Goal: Information Seeking & Learning: Learn about a topic

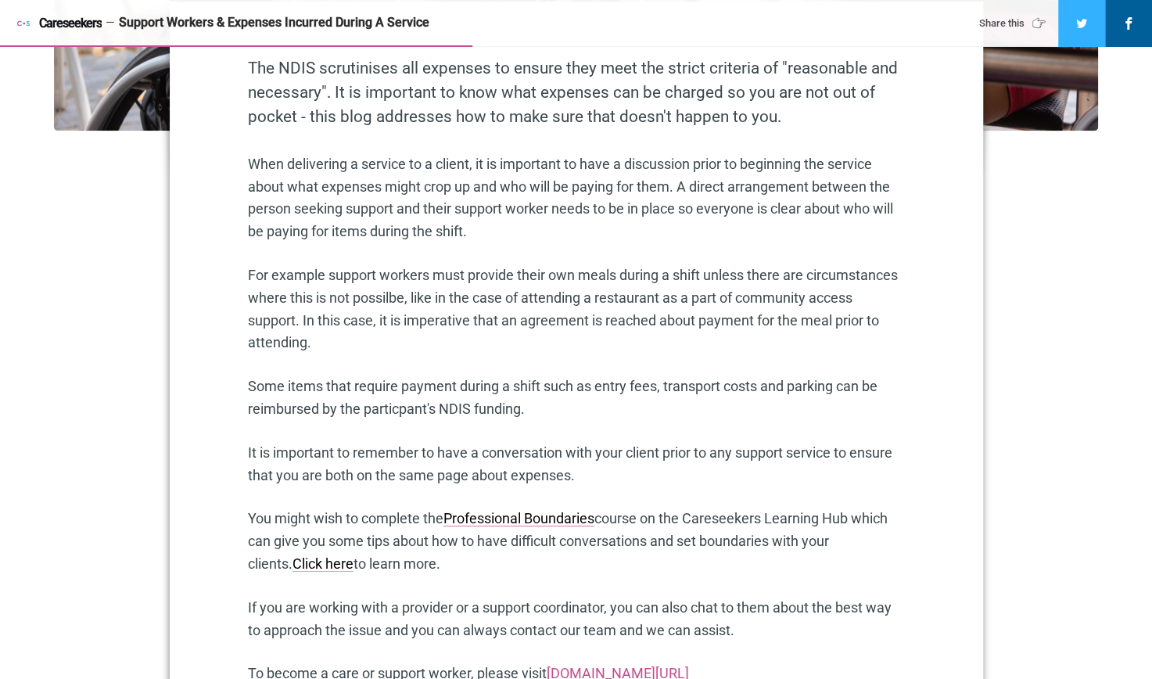
scroll to position [860, 0]
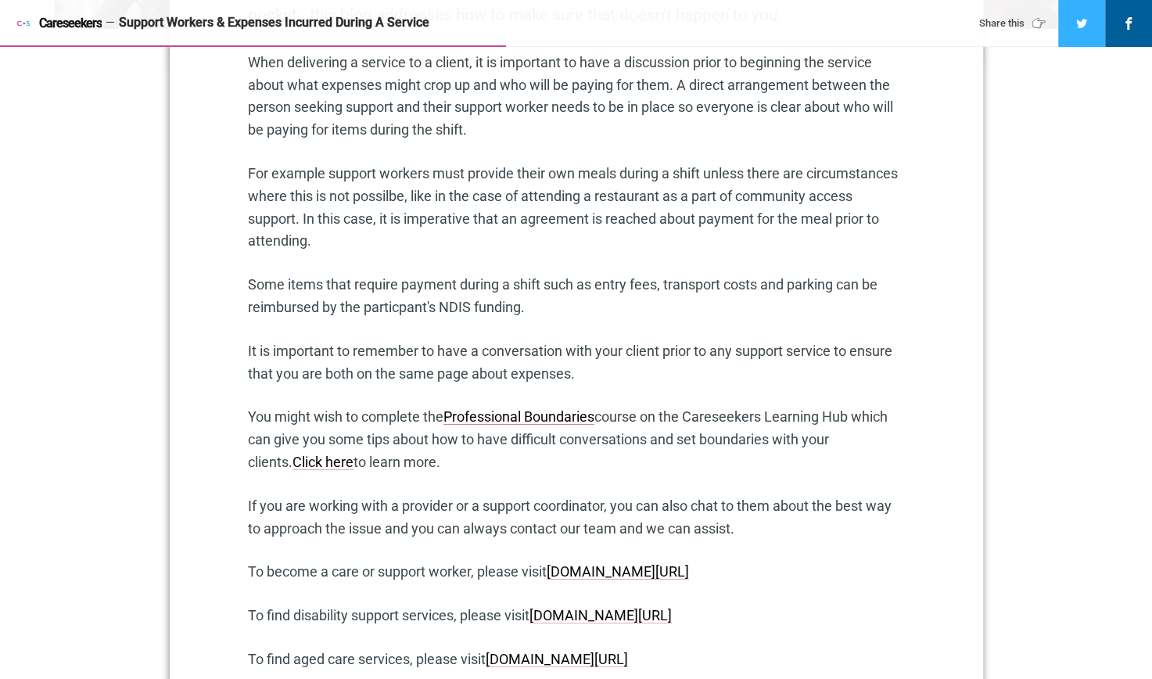
click at [244, 358] on section "The NDIS scrutinises all expenses to ensure they meet the strict criteria of "r…" at bounding box center [576, 318] width 813 height 836
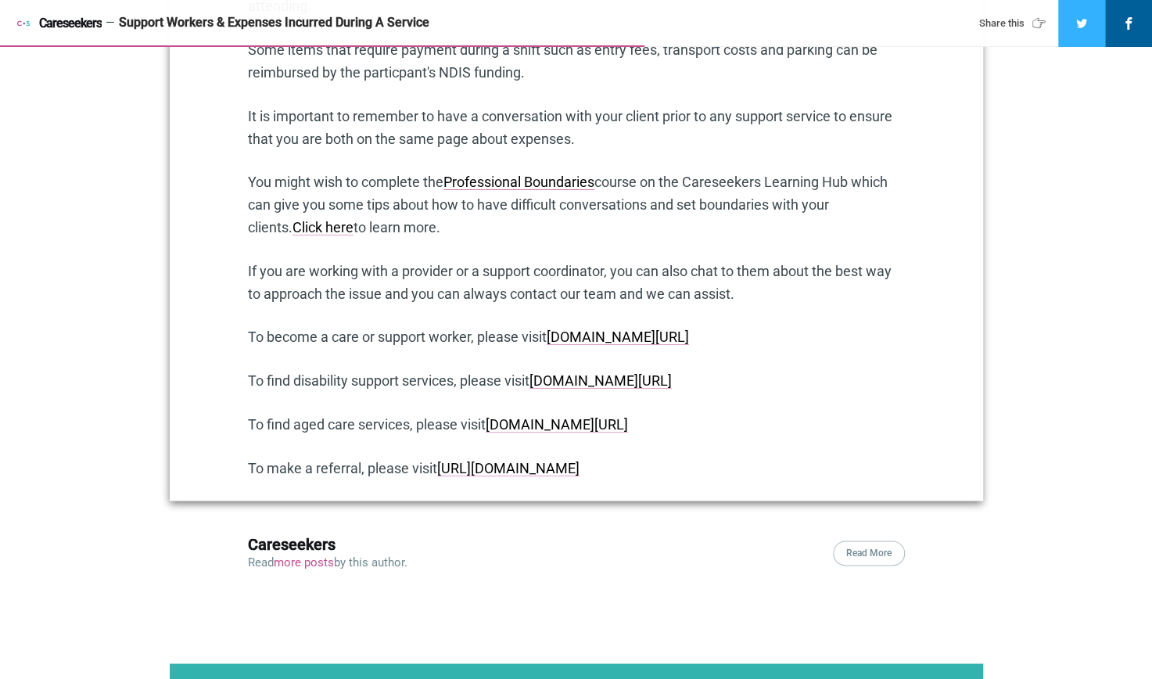
click at [244, 358] on section "The NDIS scrutinises all expenses to ensure they meet the strict criteria of "r…" at bounding box center [576, 83] width 813 height 836
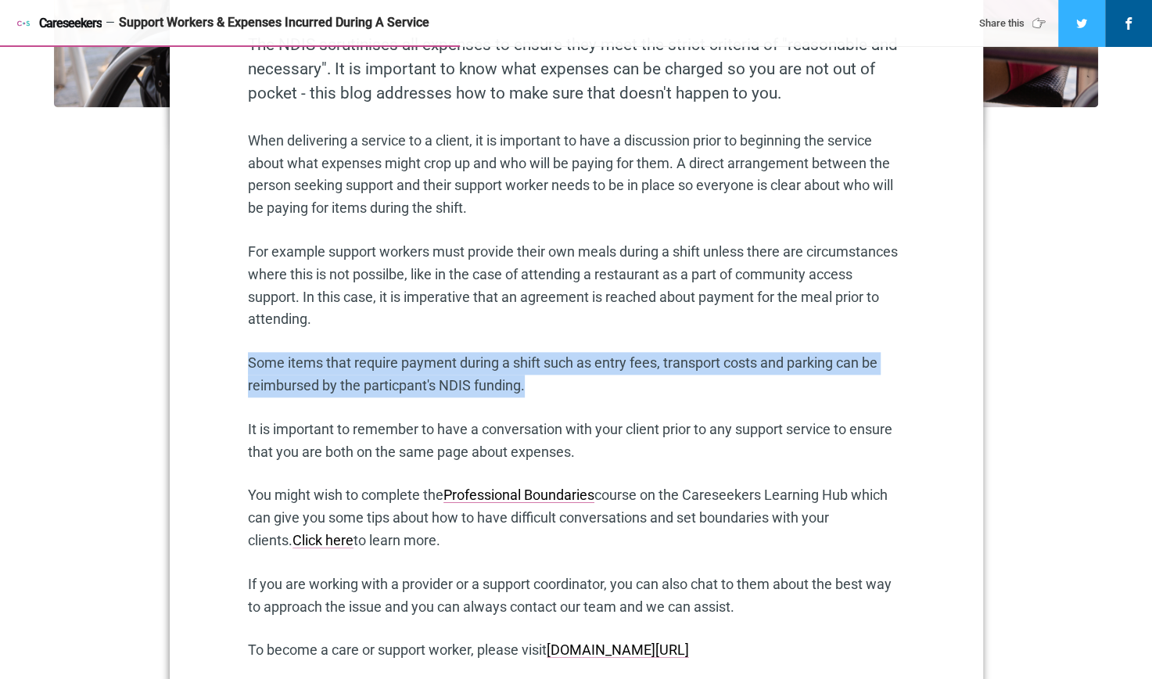
drag, startPoint x: 244, startPoint y: 358, endPoint x: 530, endPoint y: 382, distance: 287.1
click at [530, 382] on section "The NDIS scrutinises all expenses to ensure they meet the strict criteria of "r…" at bounding box center [576, 396] width 813 height 836
click at [530, 382] on p "Some items that require payment during a shift such as entry fees, transport co…" at bounding box center [576, 374] width 657 height 45
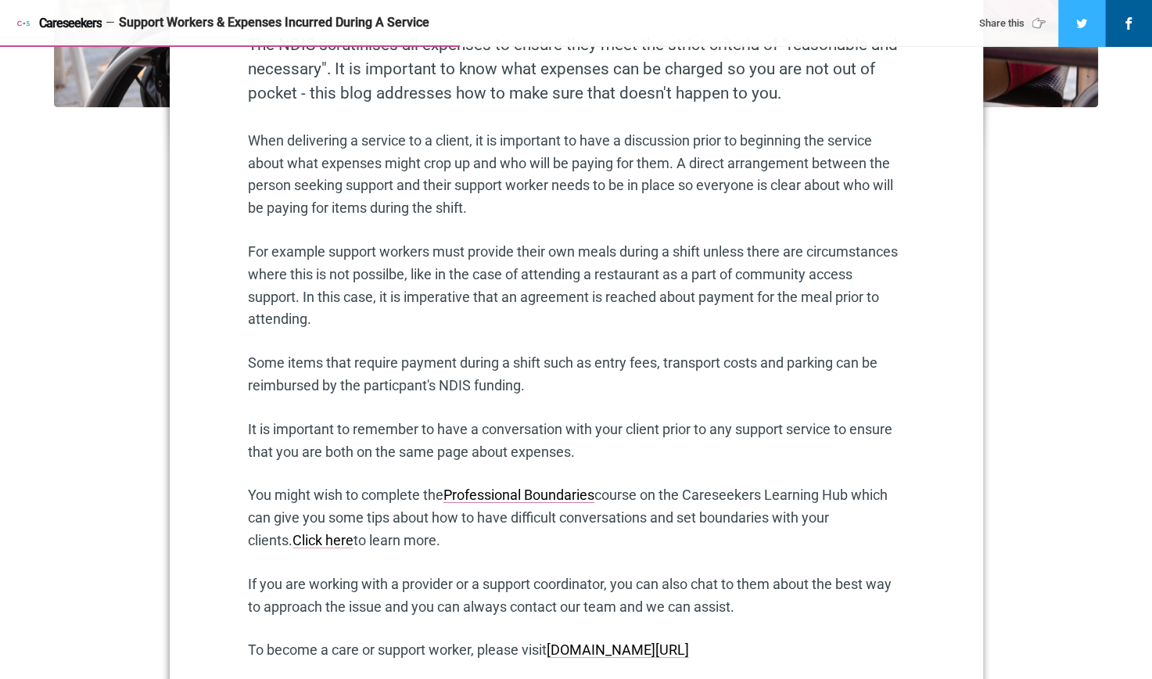
click at [530, 382] on p "Some items that require payment during a shift such as entry fees, transport co…" at bounding box center [576, 374] width 657 height 45
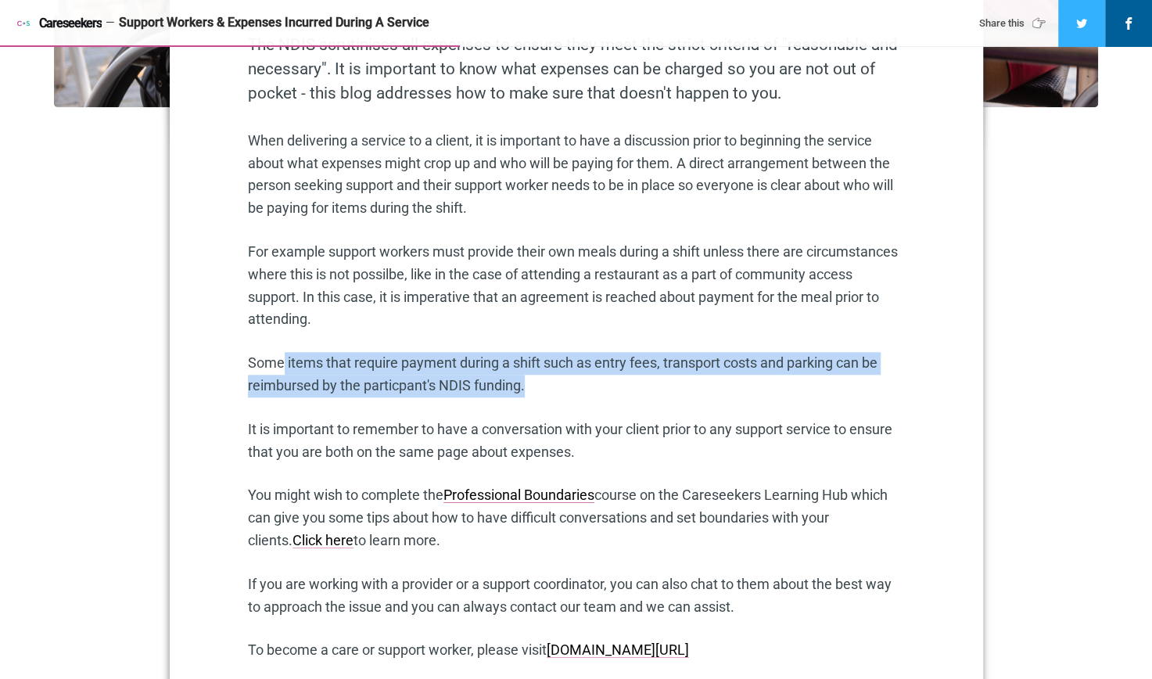
drag, startPoint x: 530, startPoint y: 382, endPoint x: 281, endPoint y: 349, distance: 251.6
click at [281, 349] on div "The NDIS scrutinises all expenses to ensure they meet the strict criteria of "r…" at bounding box center [576, 423] width 657 height 781
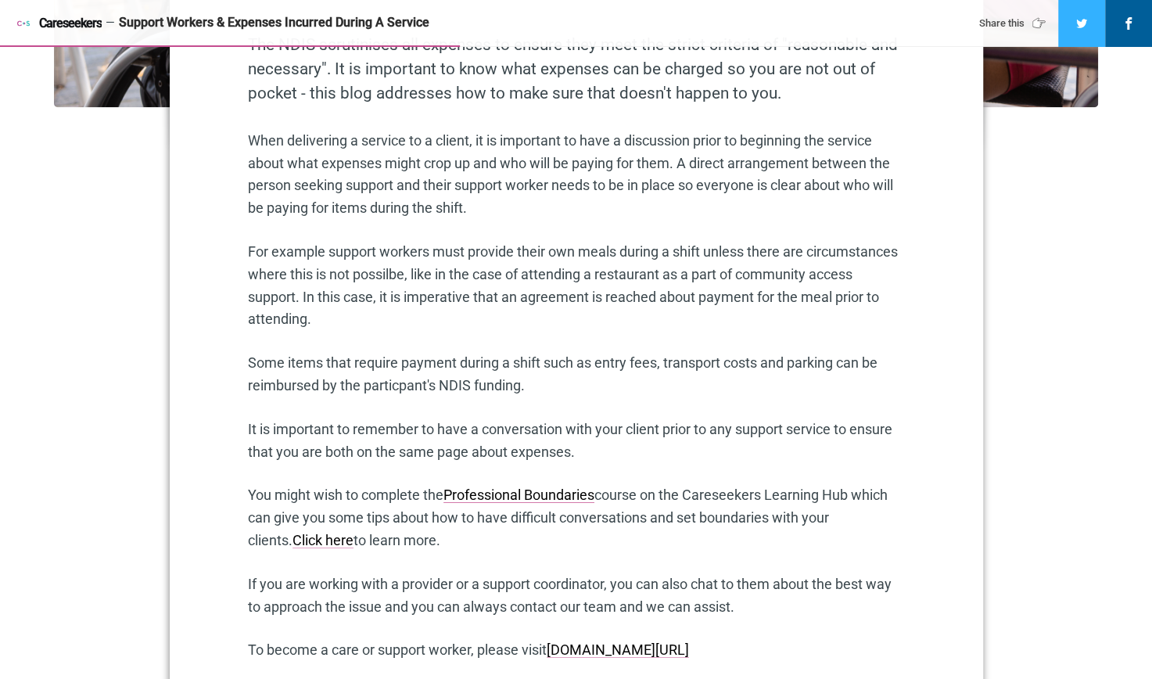
drag, startPoint x: 281, startPoint y: 349, endPoint x: 256, endPoint y: 366, distance: 30.4
click at [256, 366] on p "Some items that require payment during a shift such as entry fees, transport co…" at bounding box center [576, 374] width 657 height 45
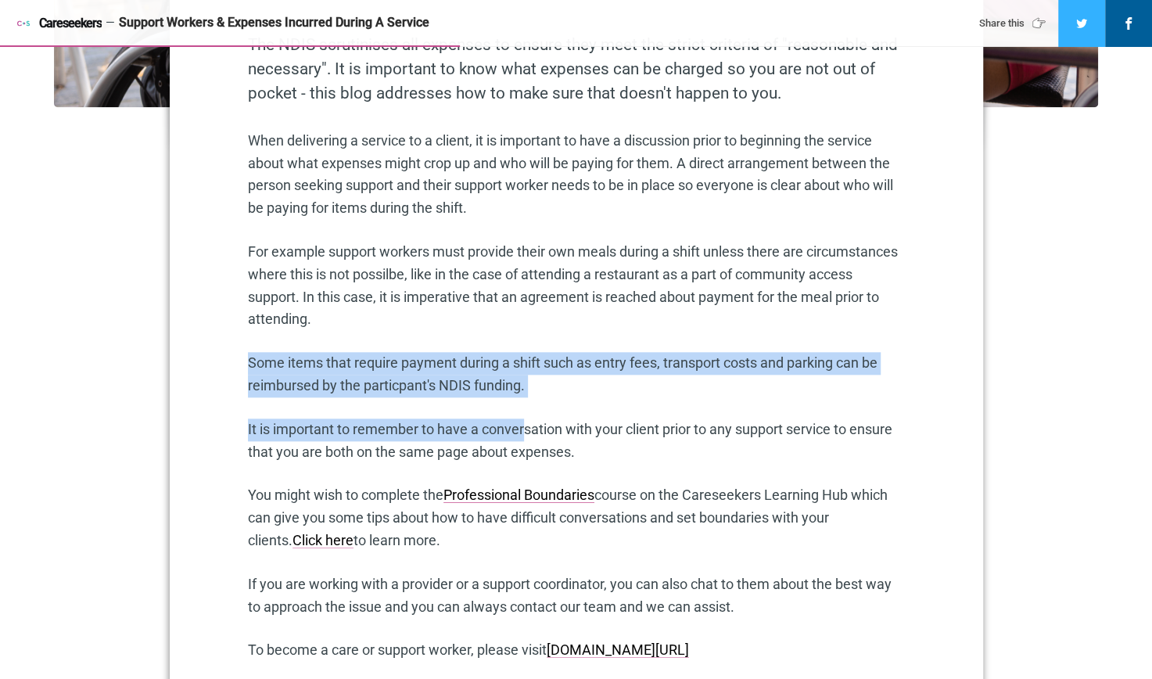
drag, startPoint x: 239, startPoint y: 364, endPoint x: 527, endPoint y: 412, distance: 291.6
click at [527, 412] on section "The NDIS scrutinises all expenses to ensure they meet the strict criteria of "r…" at bounding box center [576, 396] width 813 height 836
drag, startPoint x: 527, startPoint y: 412, endPoint x: 384, endPoint y: 378, distance: 147.0
click at [384, 378] on p "Some items that require payment during a shift such as entry fees, transport co…" at bounding box center [576, 374] width 657 height 45
click at [403, 366] on p "Some items that require payment during a shift such as entry fees, transport co…" at bounding box center [576, 374] width 657 height 45
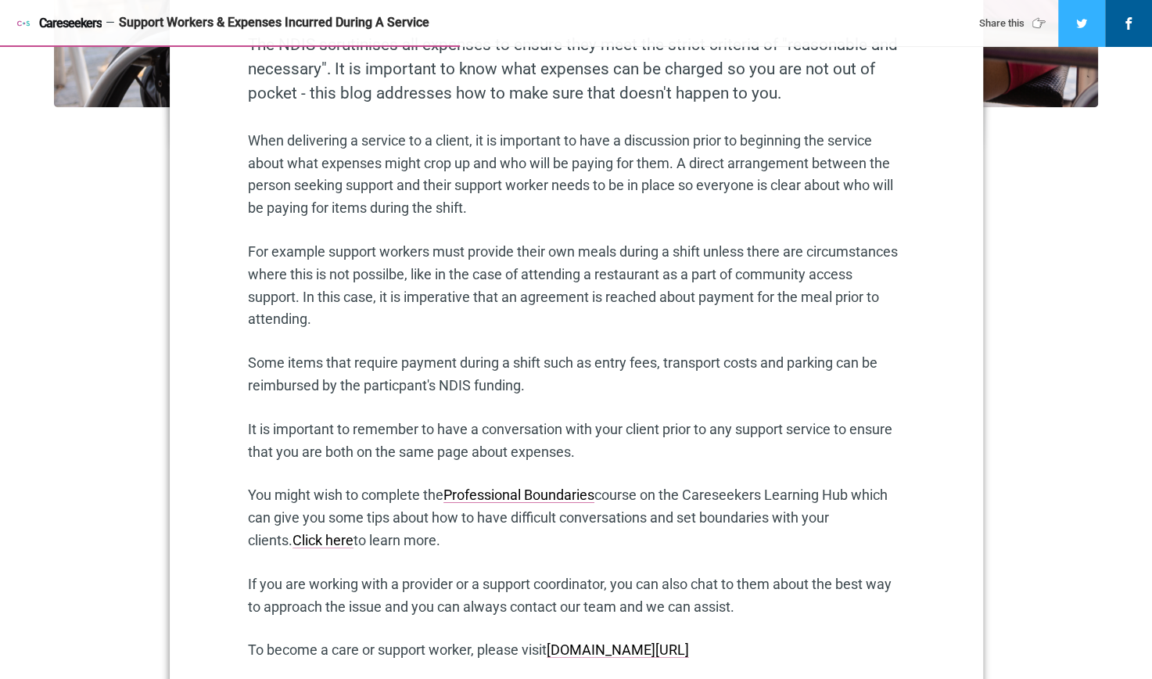
click at [401, 317] on p "For example support workers must provide their own meals during a shift unless …" at bounding box center [576, 286] width 657 height 90
